Goal: Check status: Check status

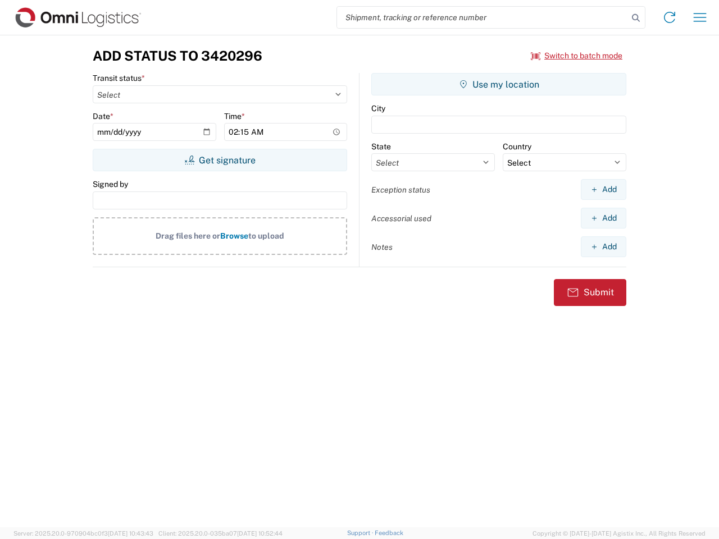
click at [483, 17] on input "search" at bounding box center [482, 17] width 291 height 21
click at [636, 18] on icon at bounding box center [636, 18] width 16 height 16
click at [670, 17] on icon at bounding box center [670, 17] width 18 height 18
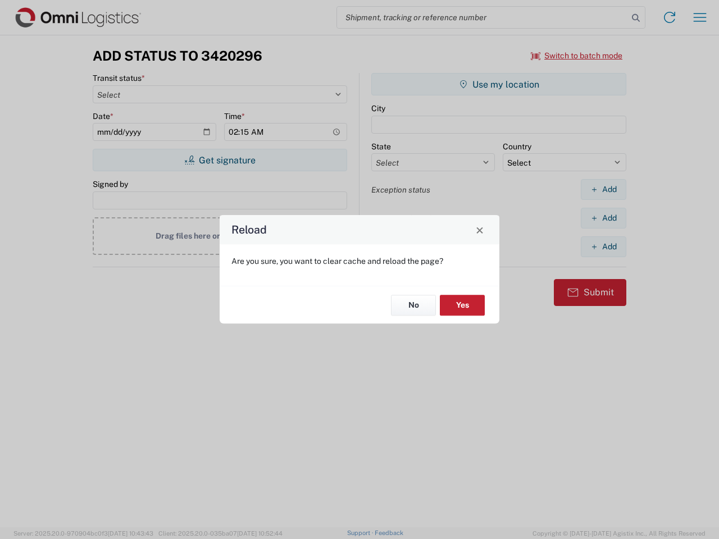
click at [577, 56] on div "Reload Are you sure, you want to clear cache and reload the page? No Yes" at bounding box center [359, 269] width 719 height 539
click at [220, 160] on div "Reload Are you sure, you want to clear cache and reload the page? No Yes" at bounding box center [359, 269] width 719 height 539
click at [499, 84] on div "Reload Are you sure, you want to clear cache and reload the page? No Yes" at bounding box center [359, 269] width 719 height 539
click at [603, 189] on div "Reload Are you sure, you want to clear cache and reload the page? No Yes" at bounding box center [359, 269] width 719 height 539
click at [603, 218] on div "Reload Are you sure, you want to clear cache and reload the page? No Yes" at bounding box center [359, 269] width 719 height 539
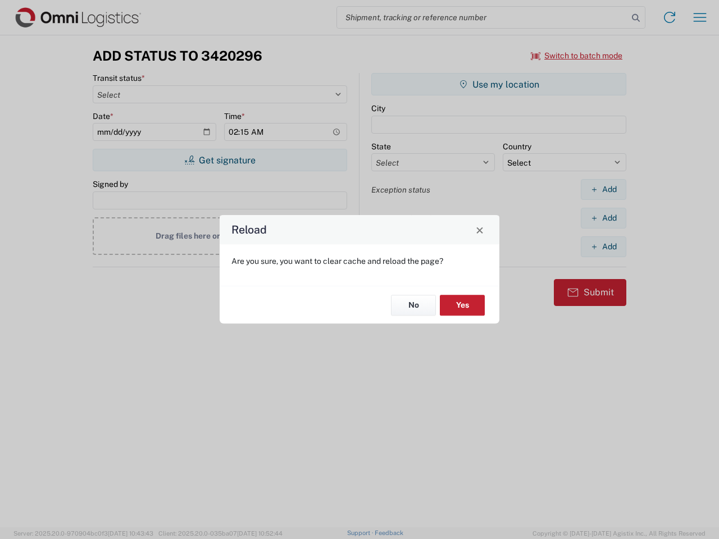
click at [603, 247] on div "Reload Are you sure, you want to clear cache and reload the page? No Yes" at bounding box center [359, 269] width 719 height 539
